Goal: Information Seeking & Learning: Check status

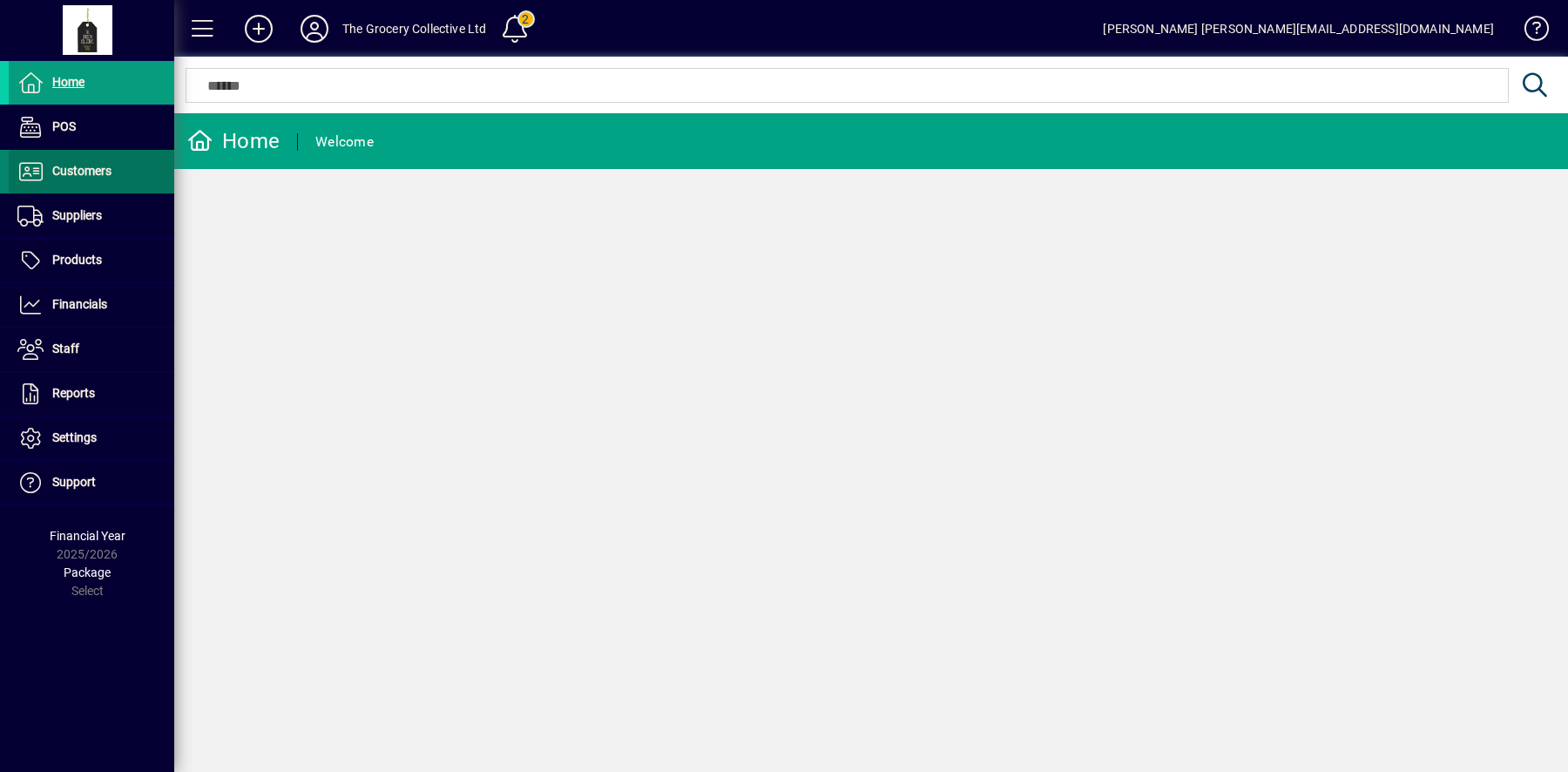
click at [107, 173] on span "Customers" at bounding box center [82, 171] width 59 height 14
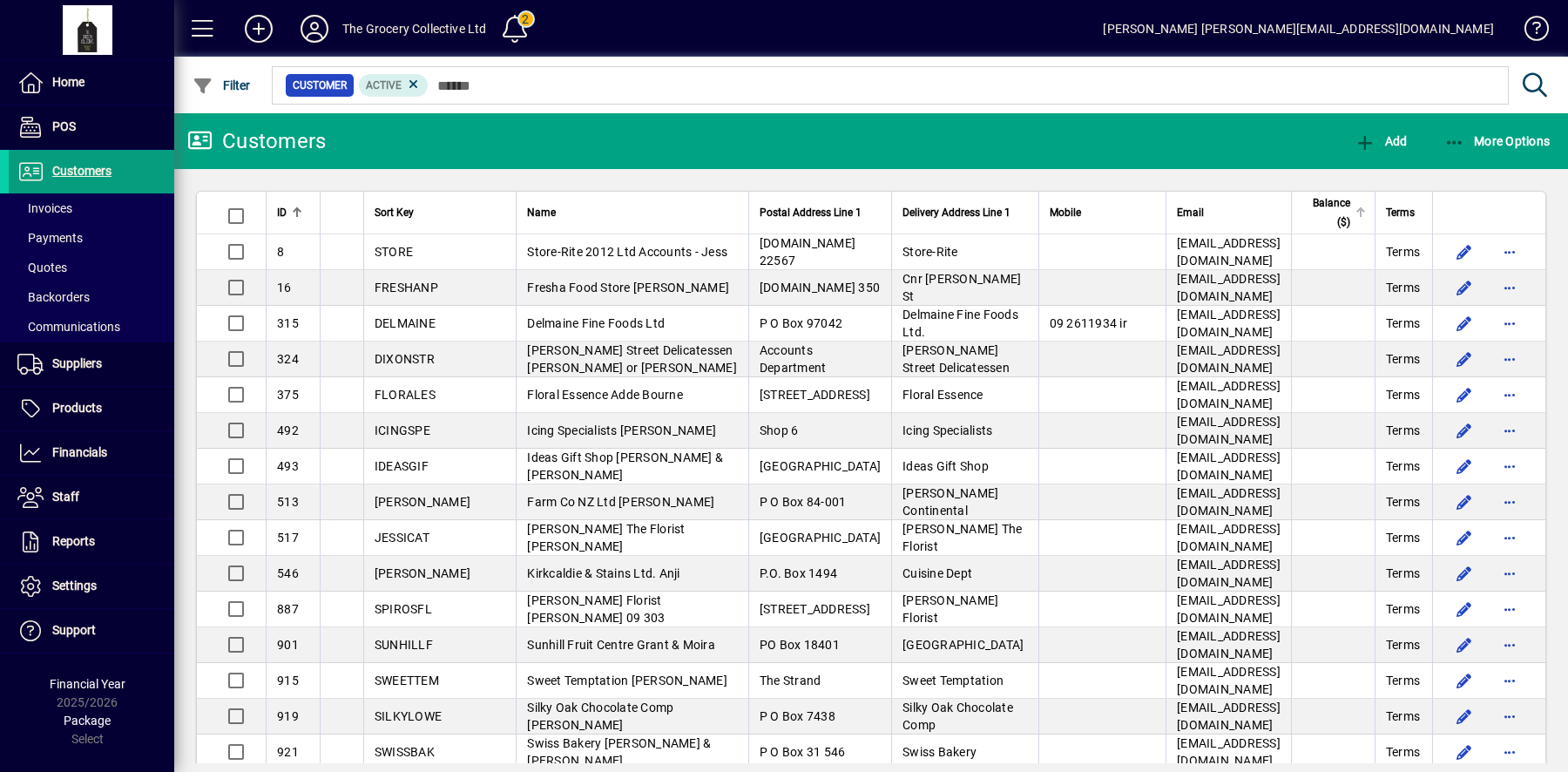
click at [1320, 219] on span "Balance ($)" at bounding box center [1326, 213] width 47 height 38
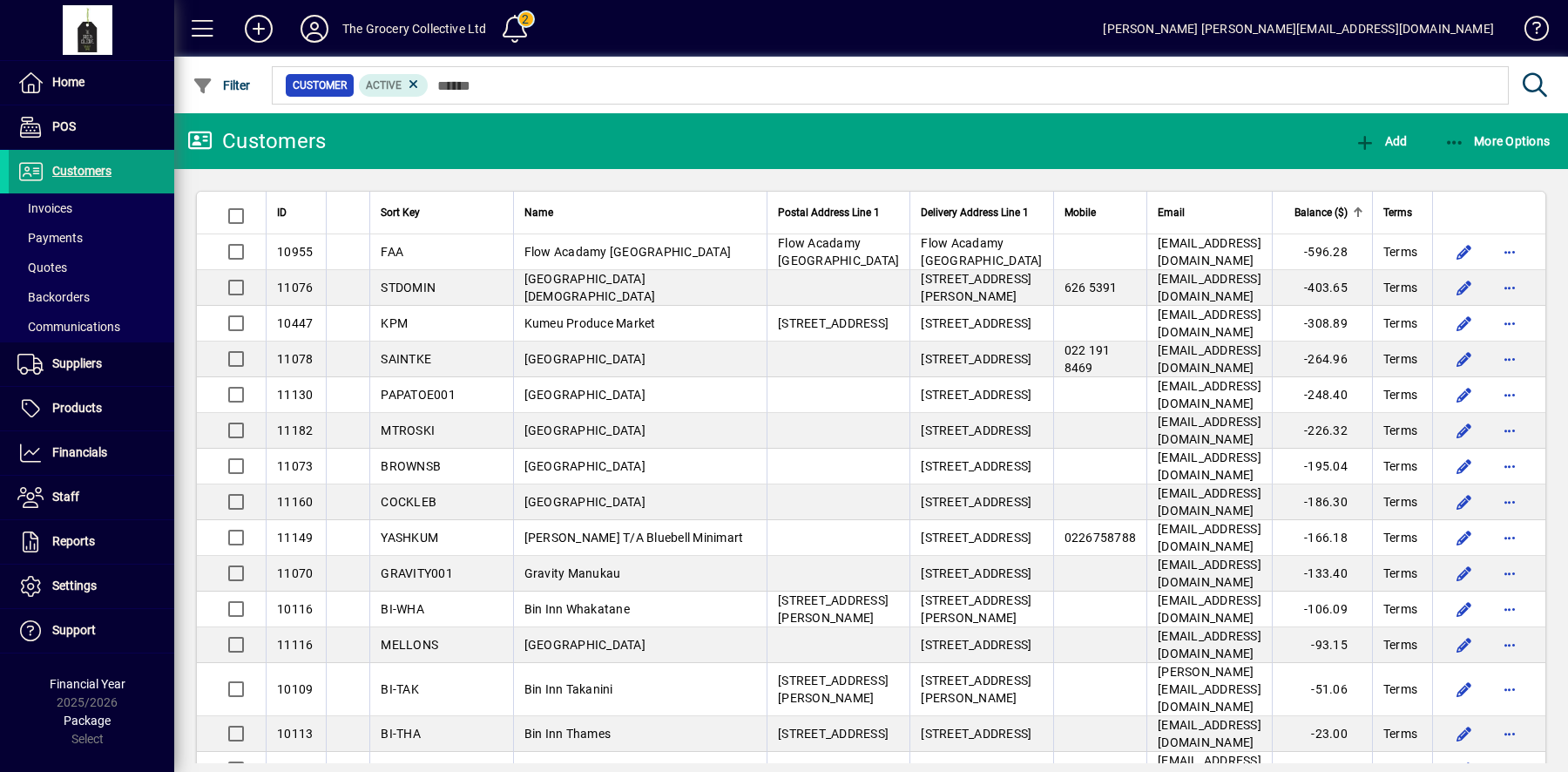
click at [1321, 218] on span "Balance ($)" at bounding box center [1321, 213] width 53 height 19
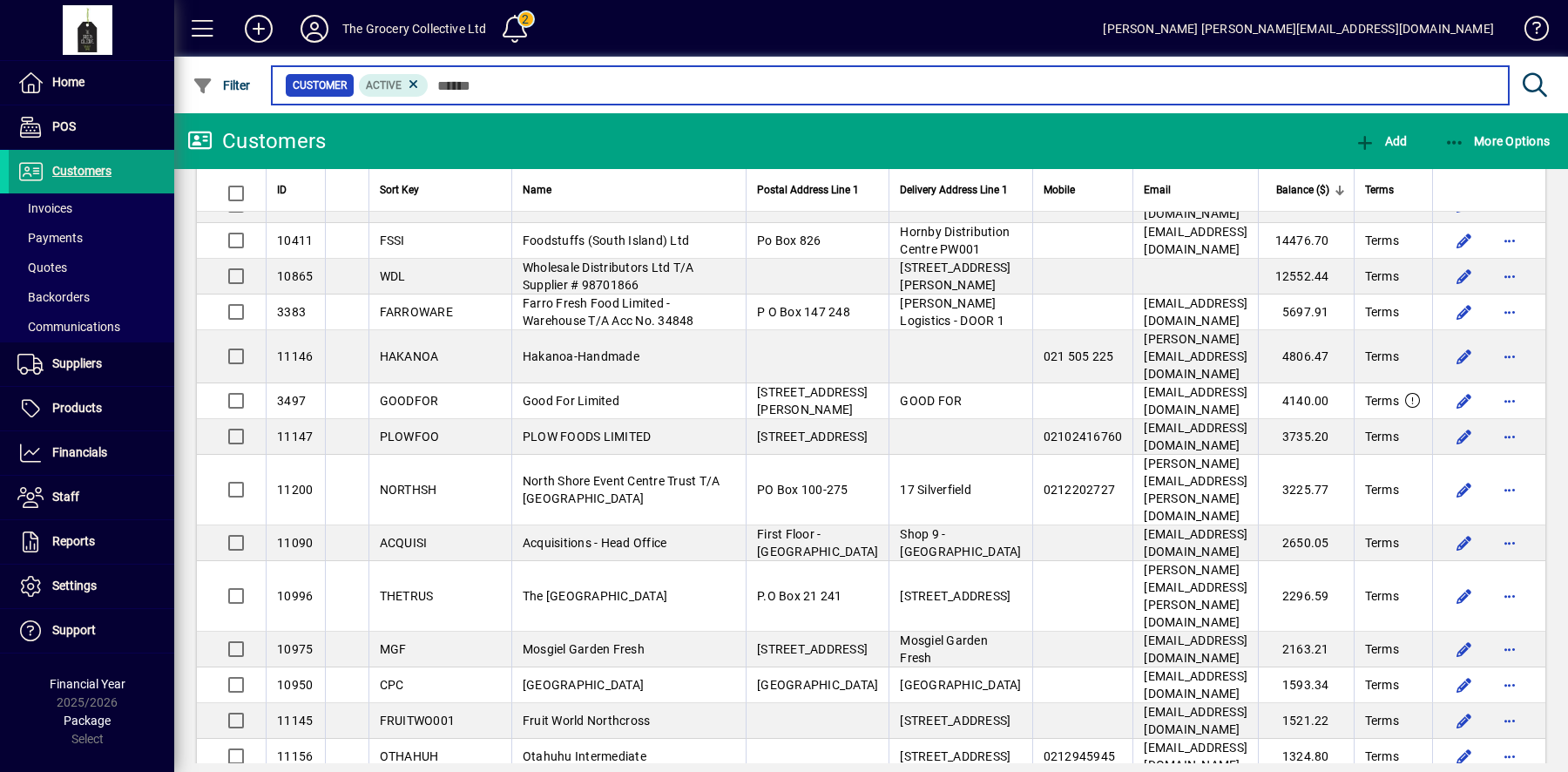
scroll to position [103, 0]
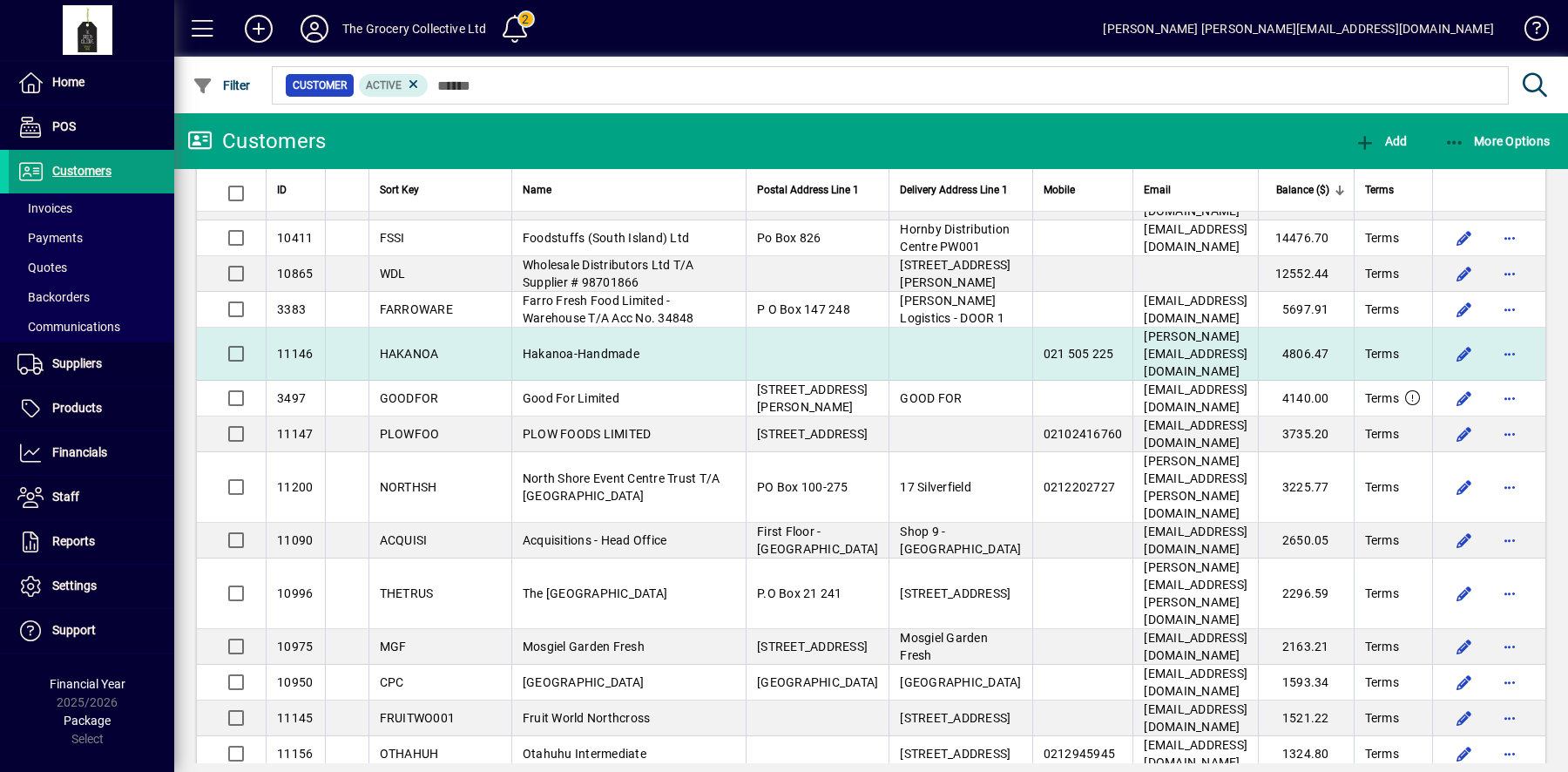
click at [1258, 381] on td "rebekah@hakanoa-handmade.co.nz" at bounding box center [1195, 354] width 125 height 53
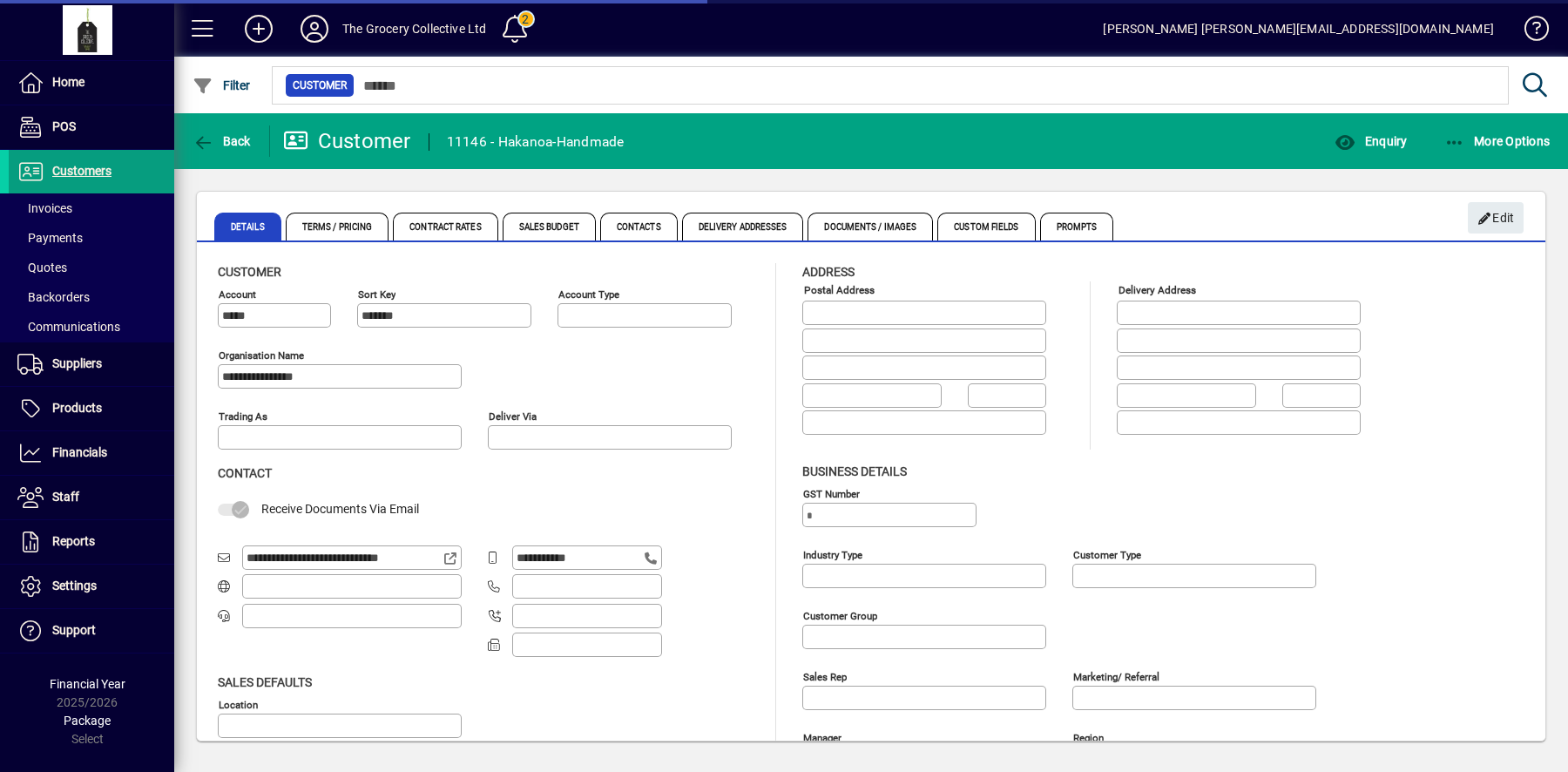
type input "**********"
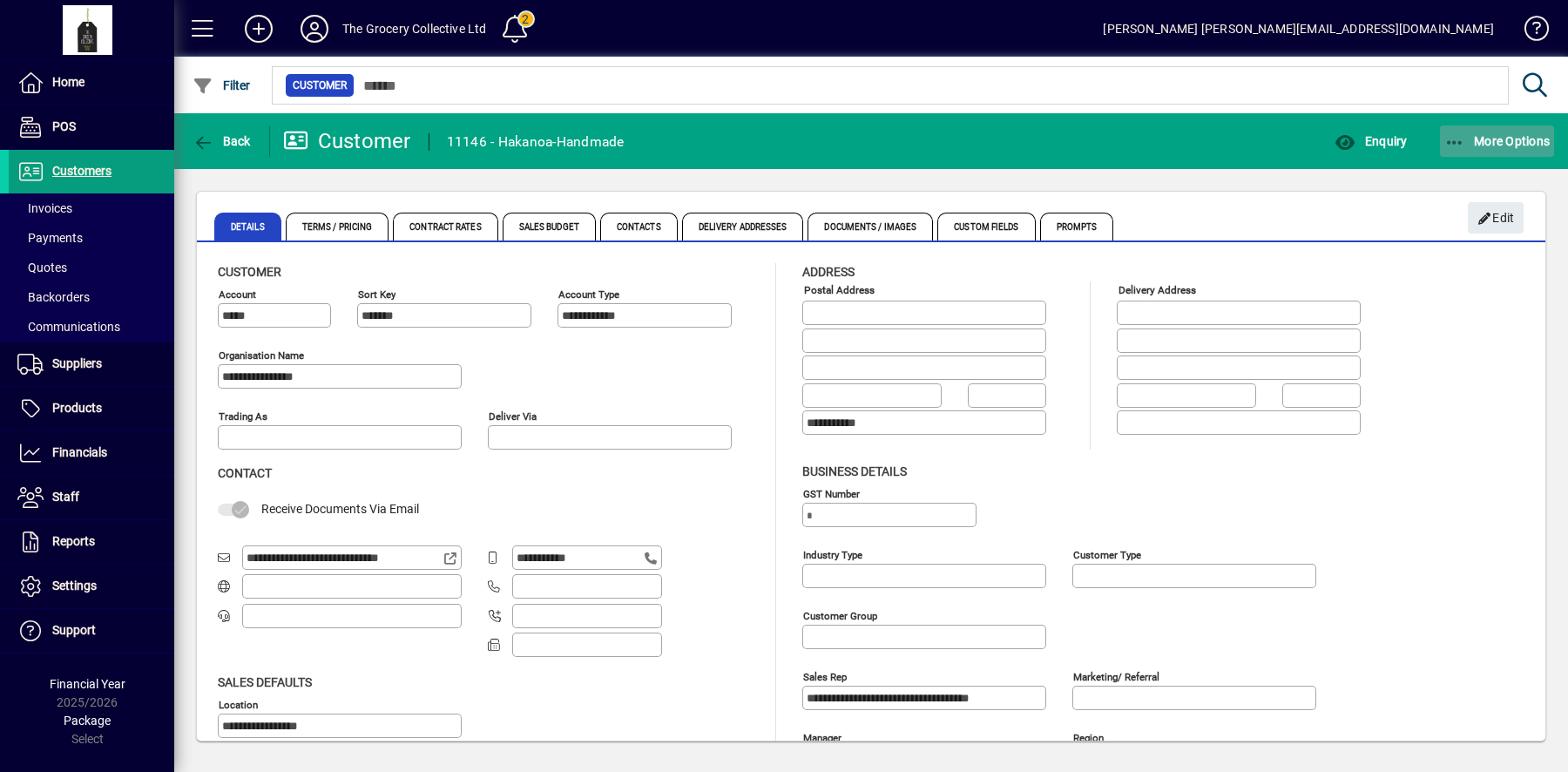
click at [1505, 141] on span "More Options" at bounding box center [1497, 141] width 106 height 14
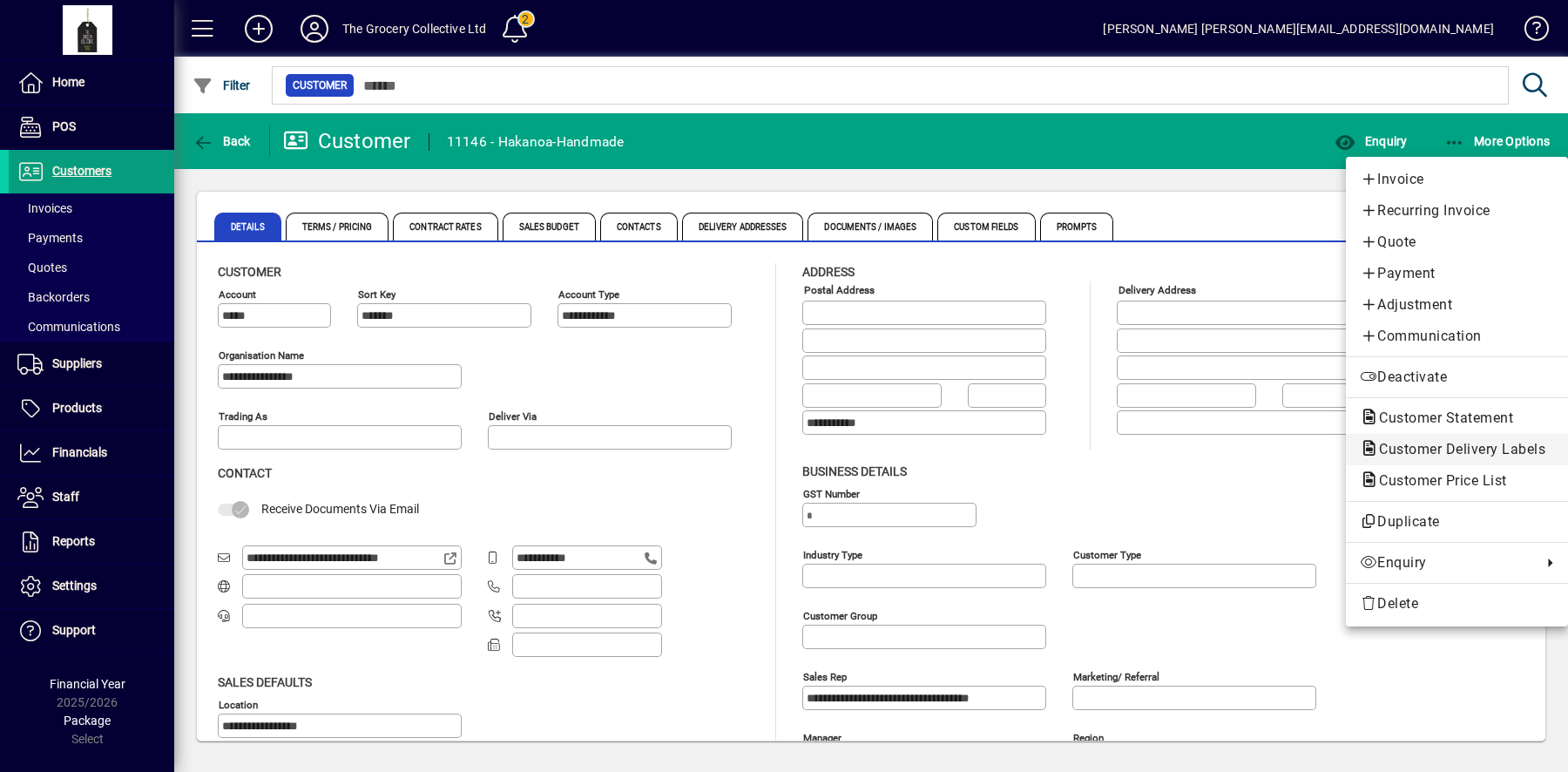
click at [1416, 434] on button "Customer Delivery Labels" at bounding box center [1457, 449] width 222 height 31
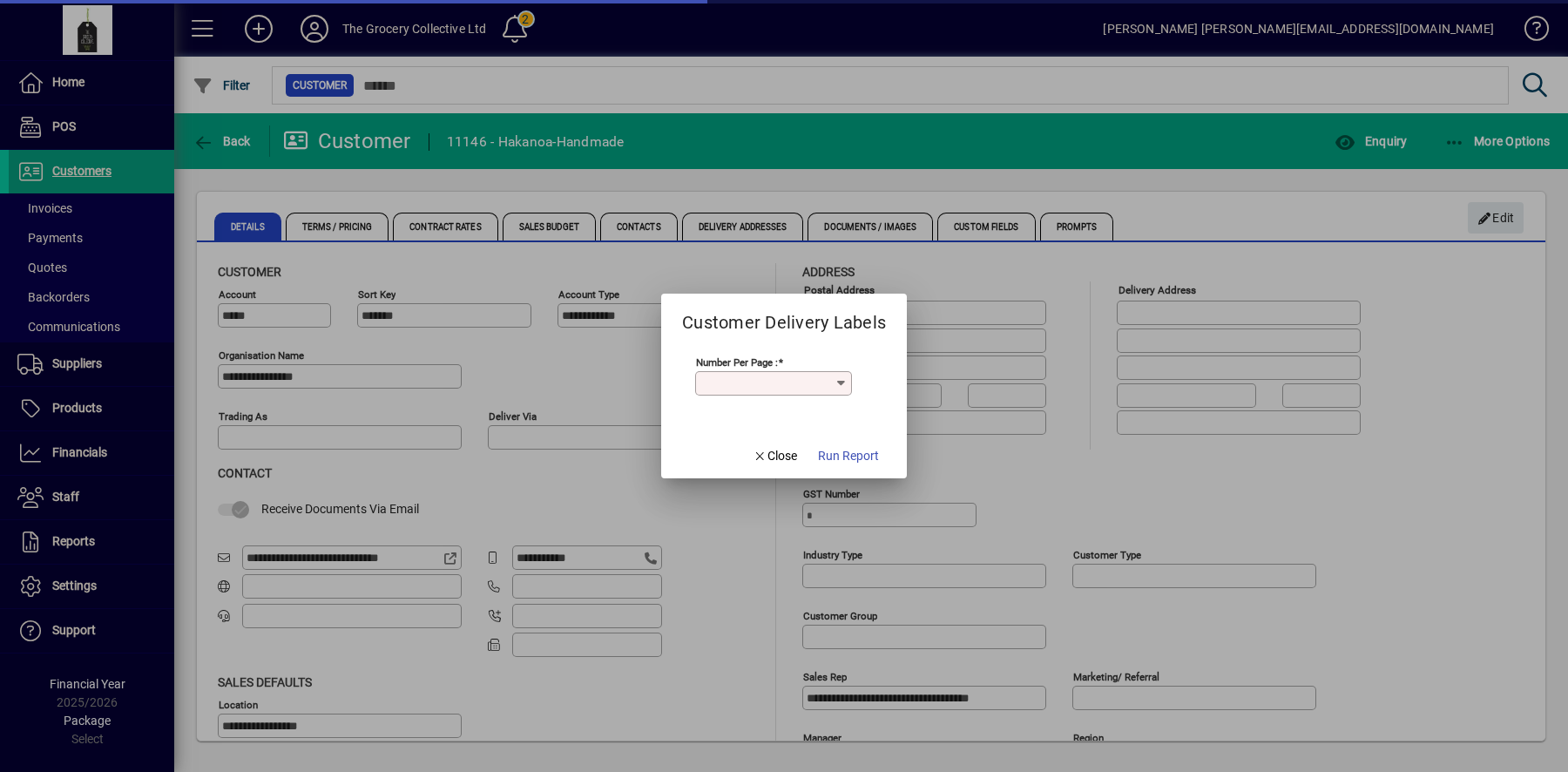
type input "*"
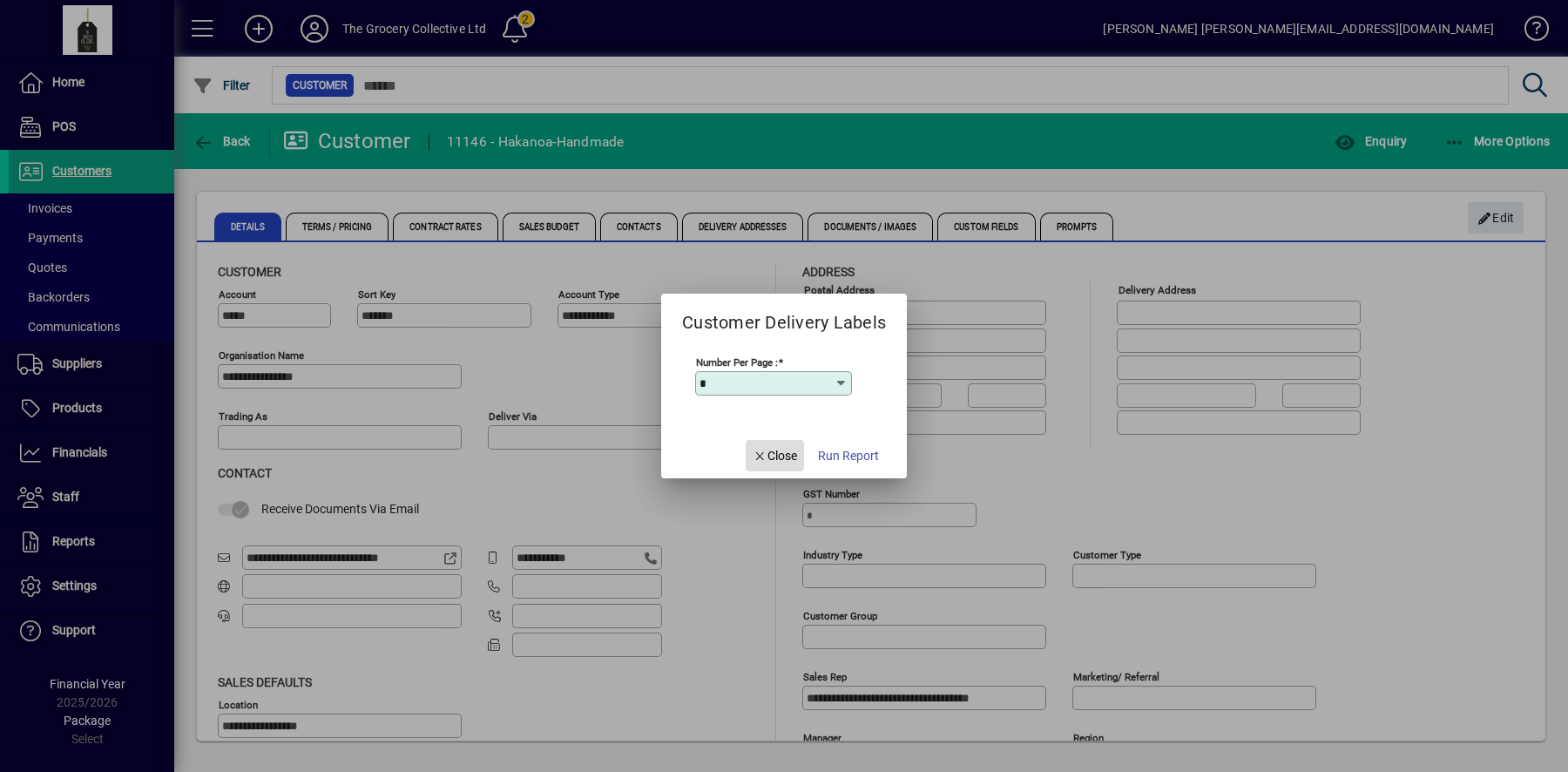
click at [764, 470] on span "button" at bounding box center [775, 456] width 59 height 42
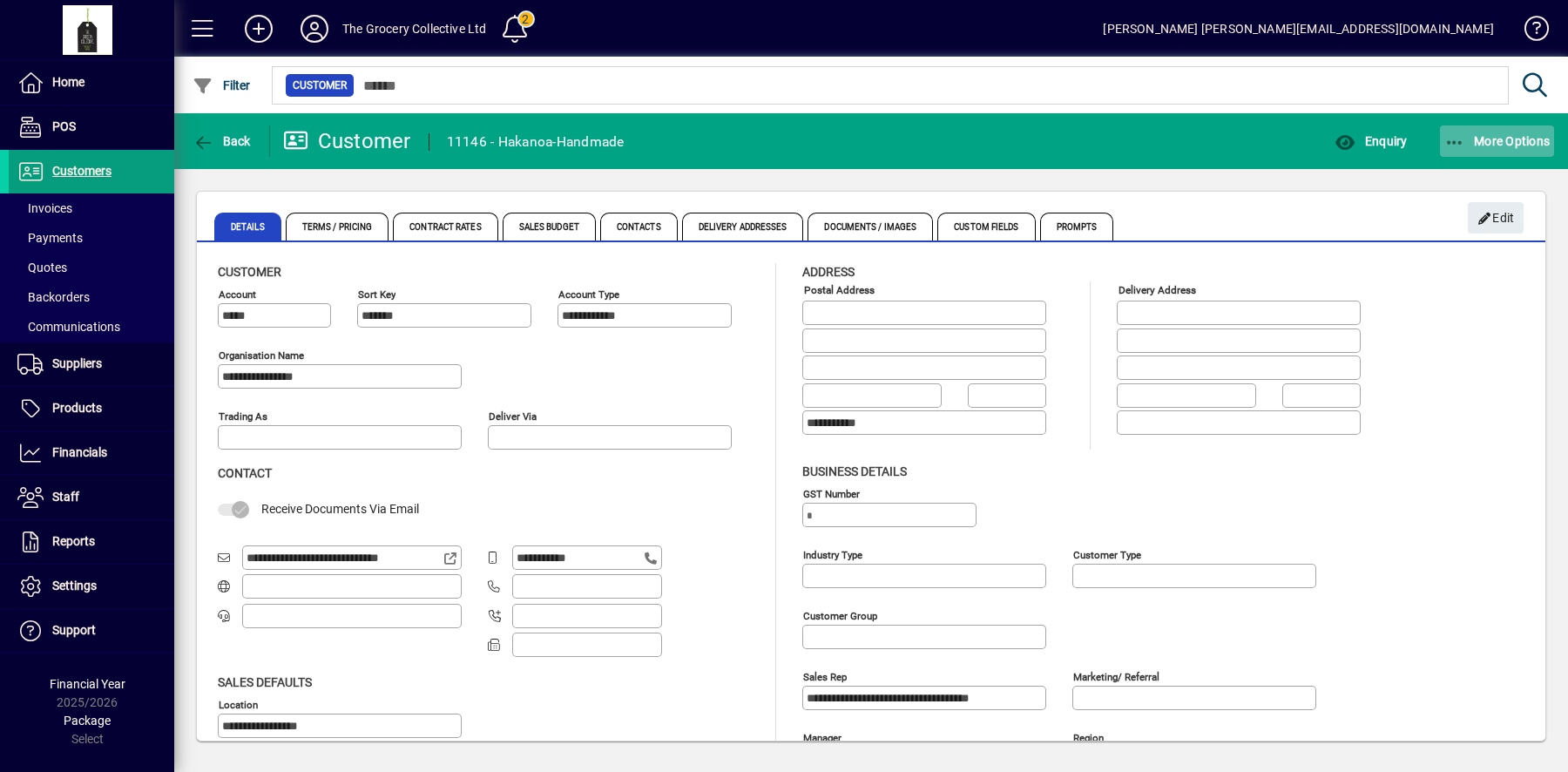
click at [1497, 145] on span "More Options" at bounding box center [1497, 141] width 106 height 14
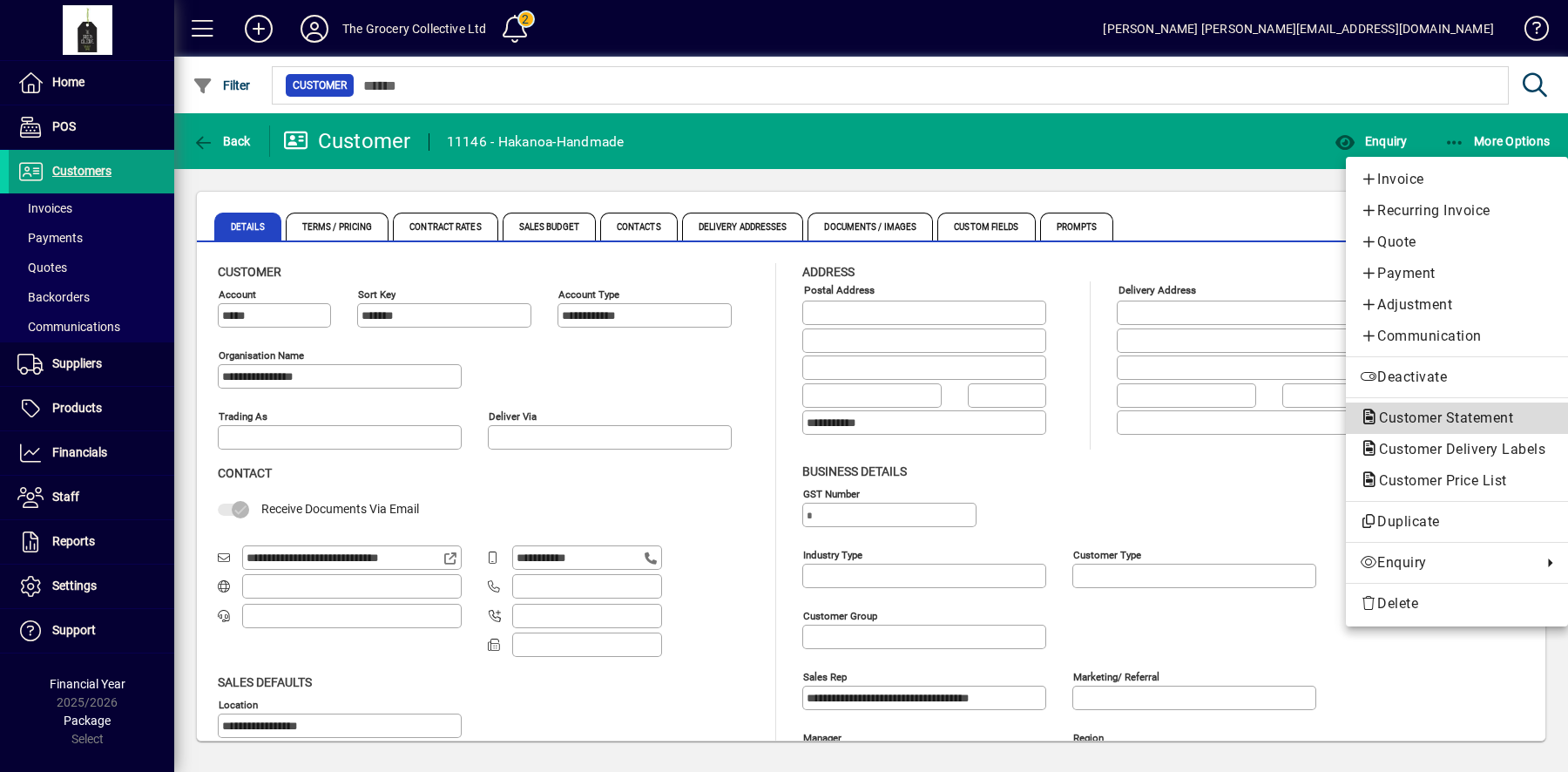
click at [1411, 414] on span "Customer Statement" at bounding box center [1440, 417] width 162 height 16
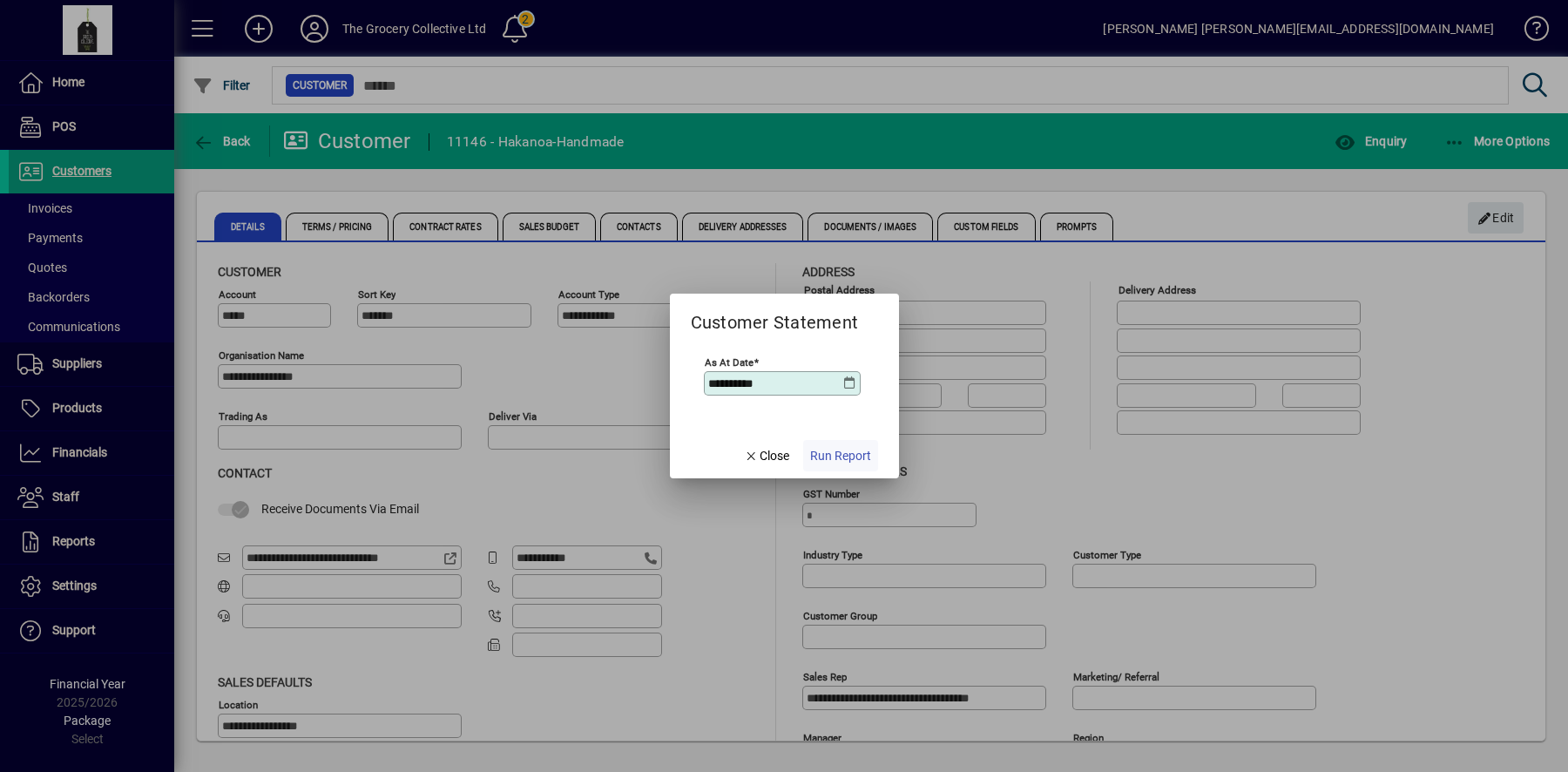
click at [851, 461] on span "Run Report" at bounding box center [840, 456] width 61 height 18
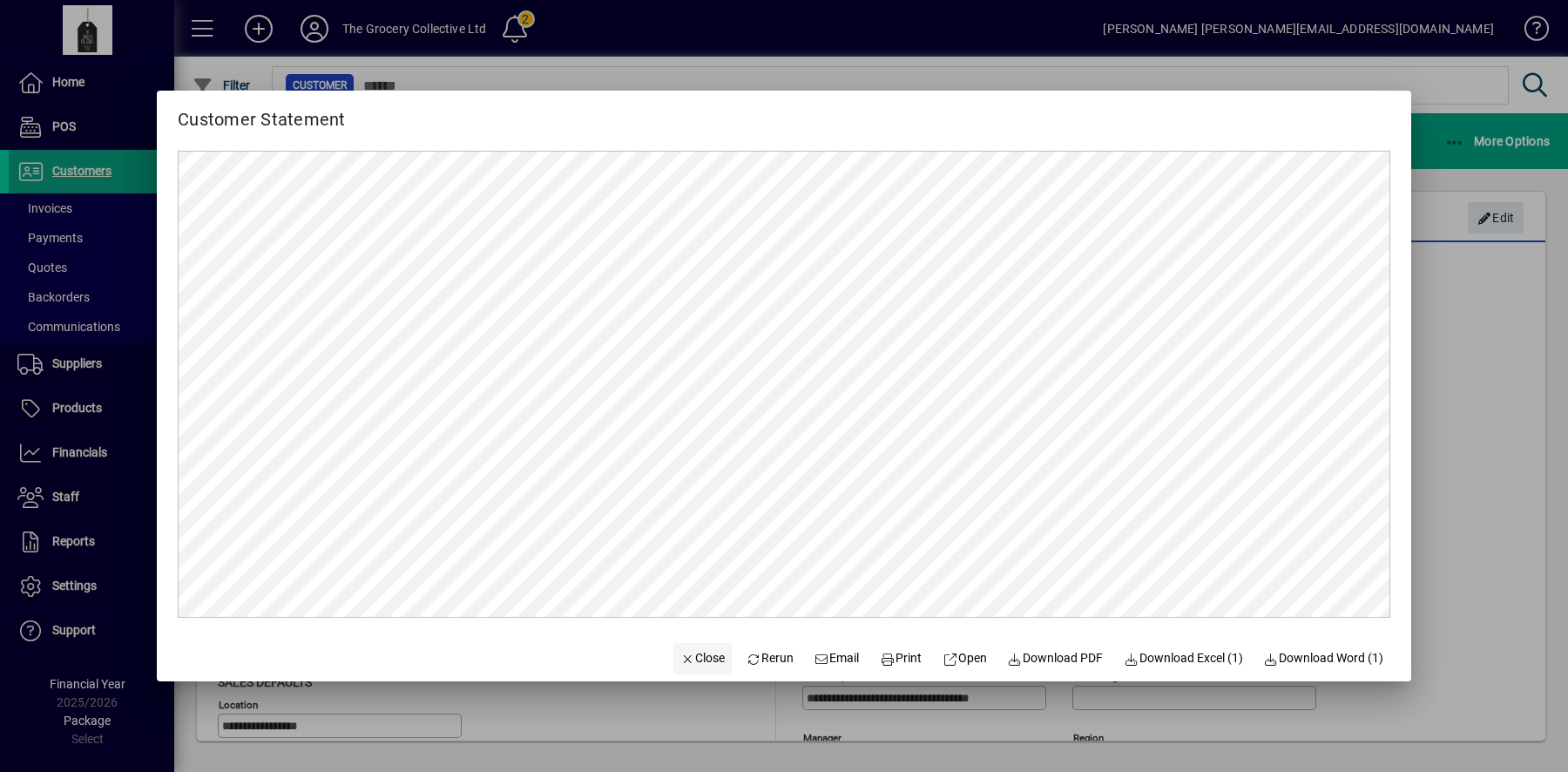
click at [680, 670] on span "button" at bounding box center [702, 659] width 59 height 42
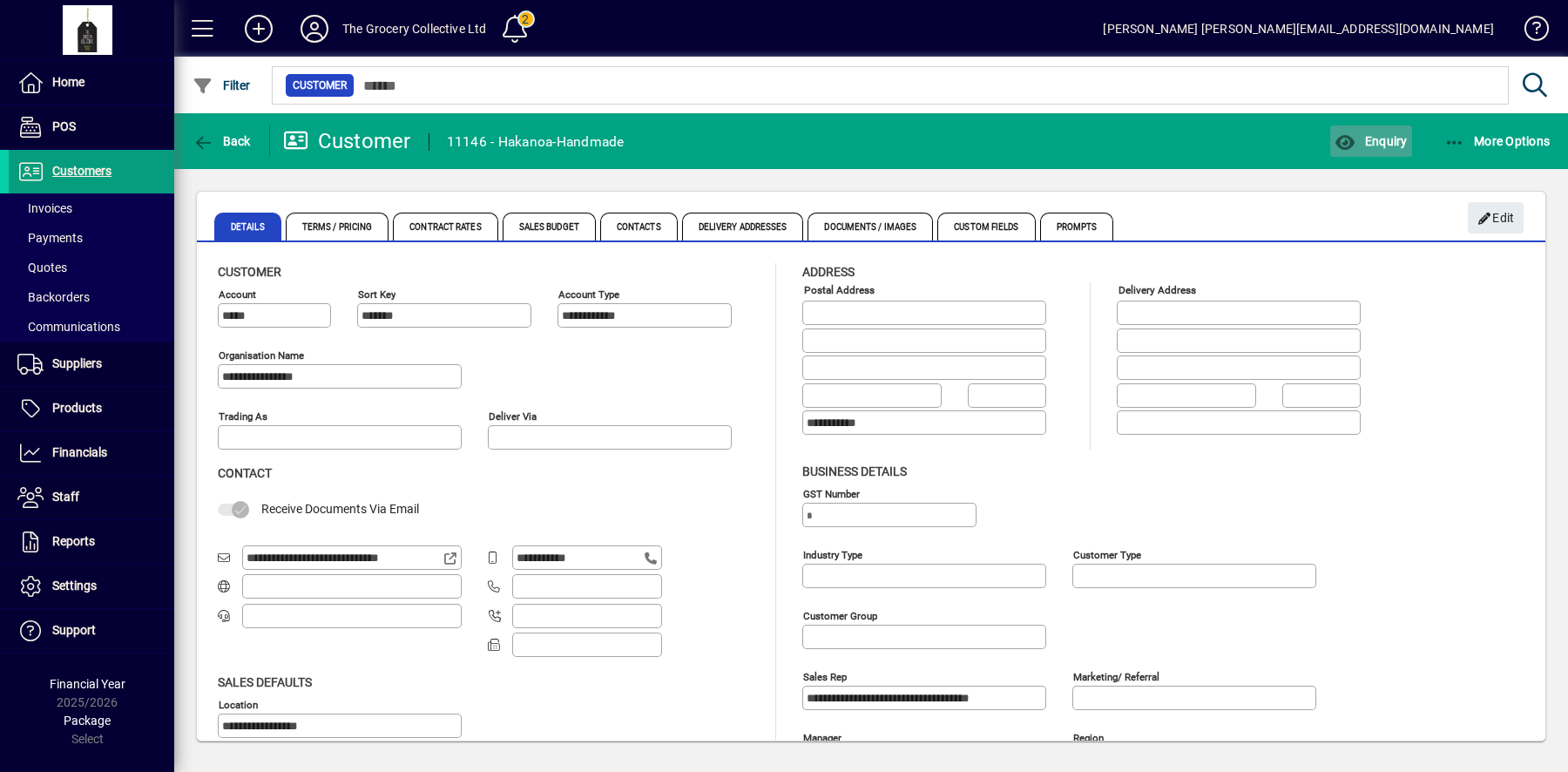
click at [1370, 136] on span "Enquiry" at bounding box center [1371, 141] width 72 height 14
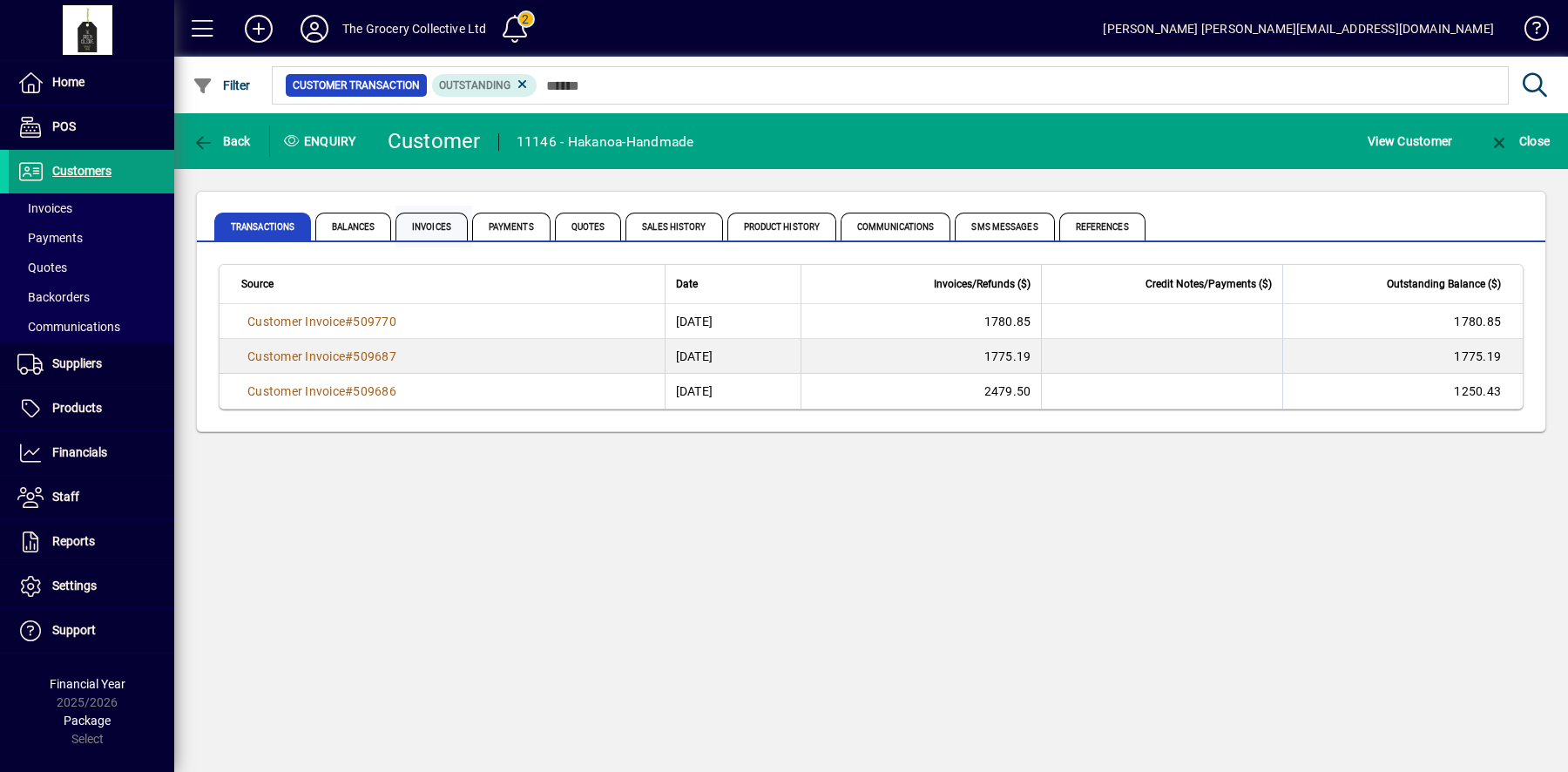
click at [445, 227] on span "Invoices" at bounding box center [432, 226] width 72 height 28
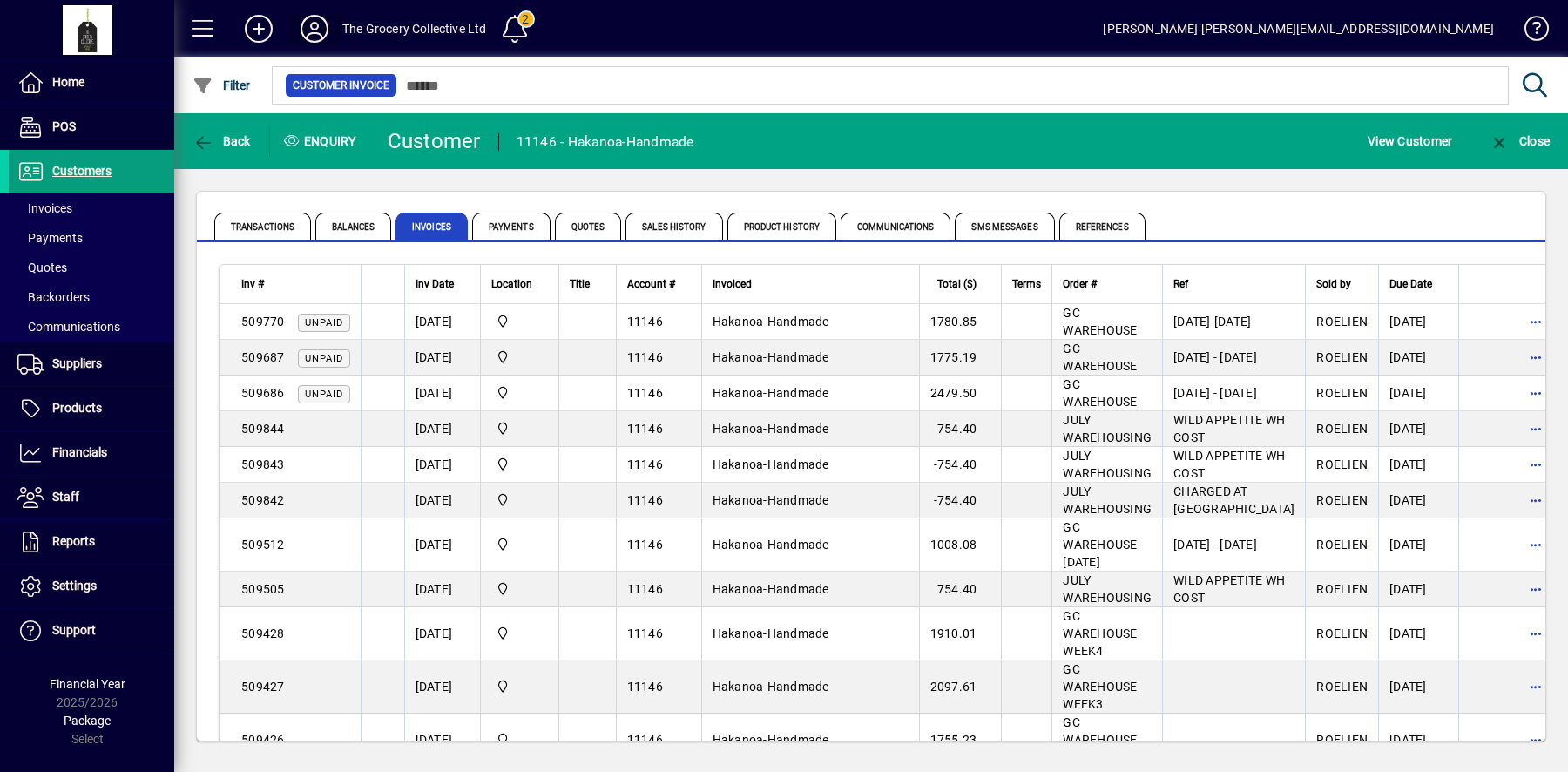
click at [330, 27] on icon at bounding box center [314, 28] width 35 height 28
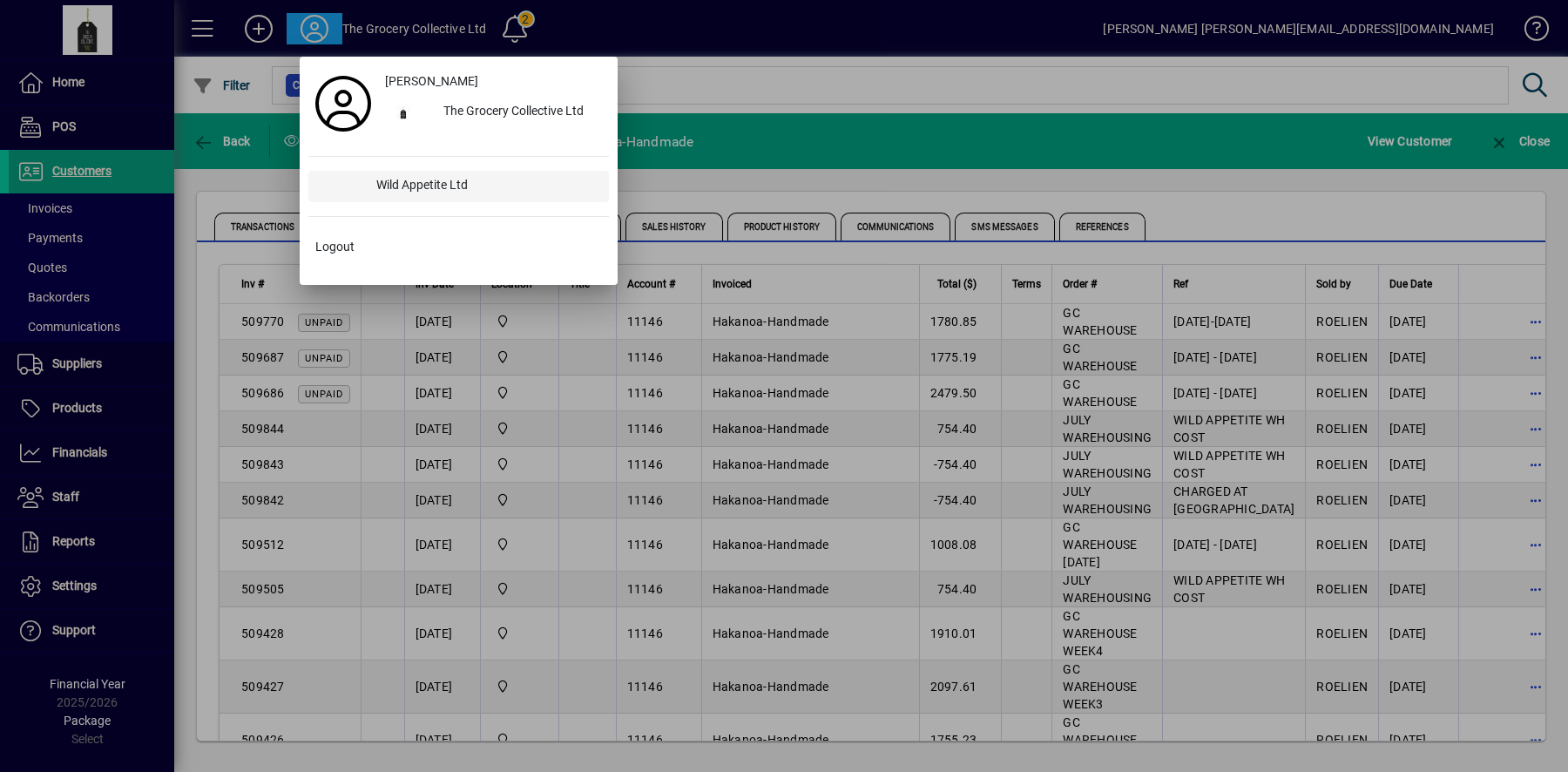
click at [415, 195] on div "Wild Appetite Ltd" at bounding box center [486, 186] width 247 height 31
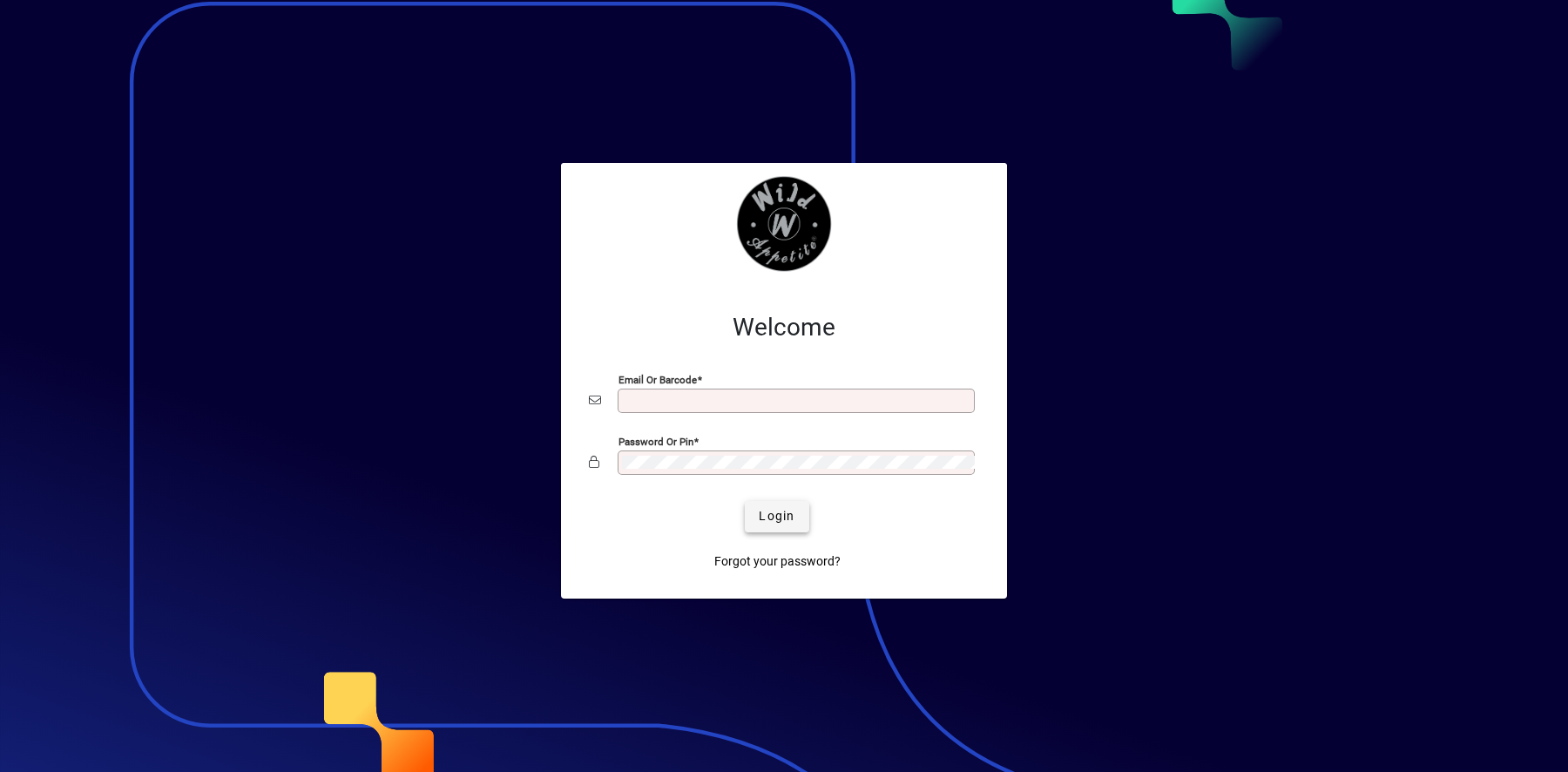
type input "**********"
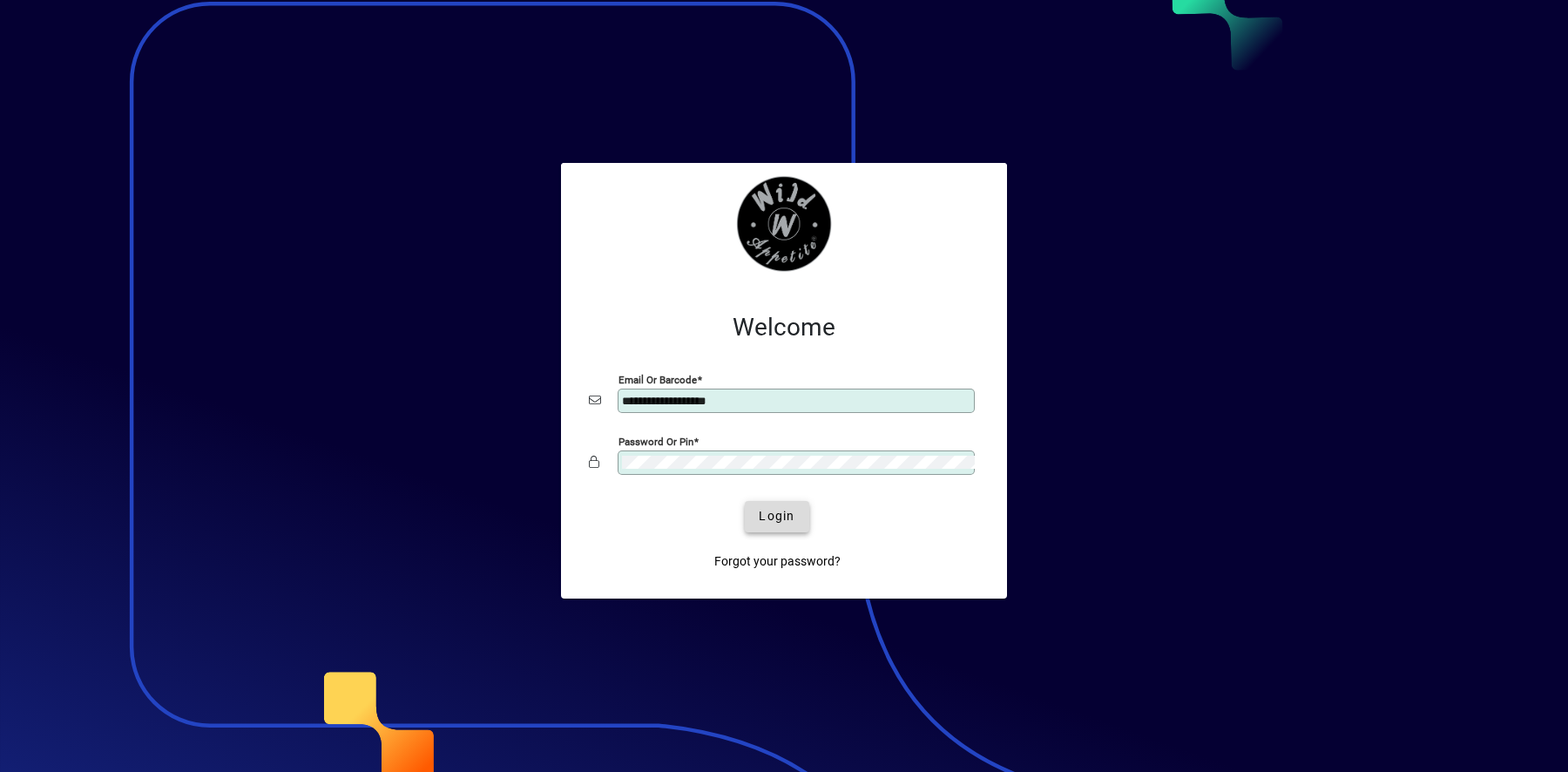
click at [776, 529] on span "submit" at bounding box center [776, 517] width 64 height 42
